Goal: Find specific page/section: Find specific page/section

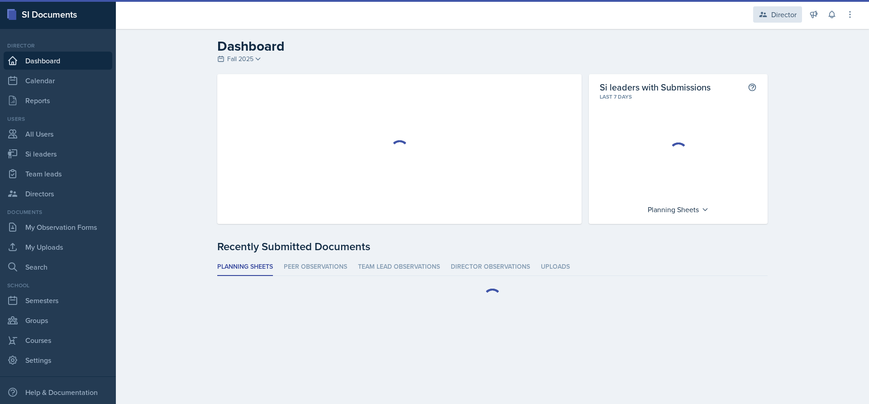
click at [788, 7] on div "Director" at bounding box center [778, 14] width 49 height 16
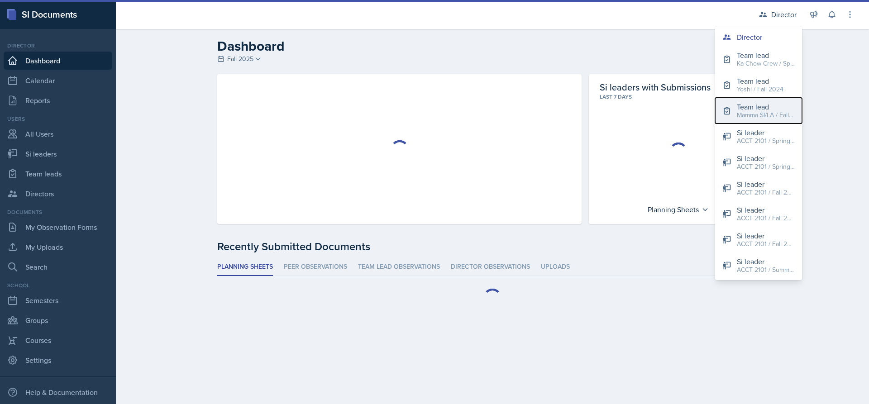
click at [763, 112] on div "Mamma SI/LA / Fall 2025" at bounding box center [766, 115] width 58 height 10
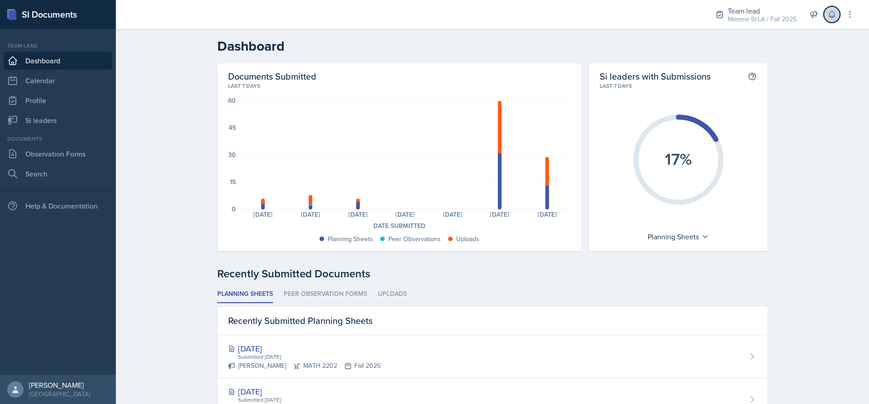
click at [832, 21] on button at bounding box center [832, 14] width 16 height 16
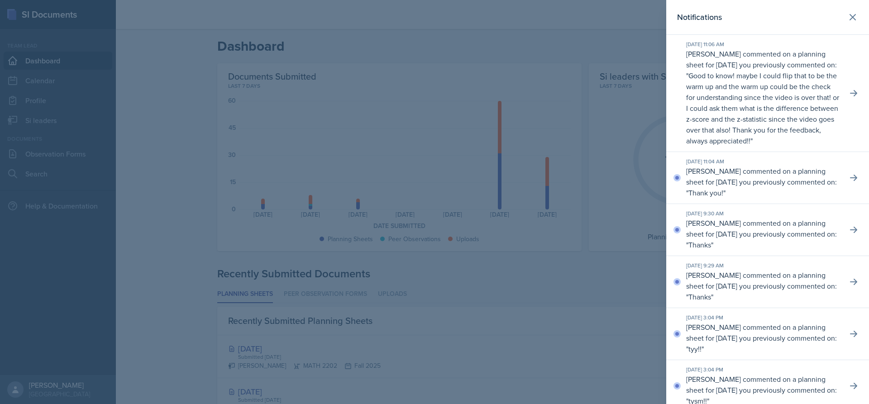
click at [857, 16] on header "Notifications" at bounding box center [768, 17] width 203 height 35
click at [848, 17] on icon at bounding box center [853, 17] width 11 height 11
